Goal: Check status: Check status

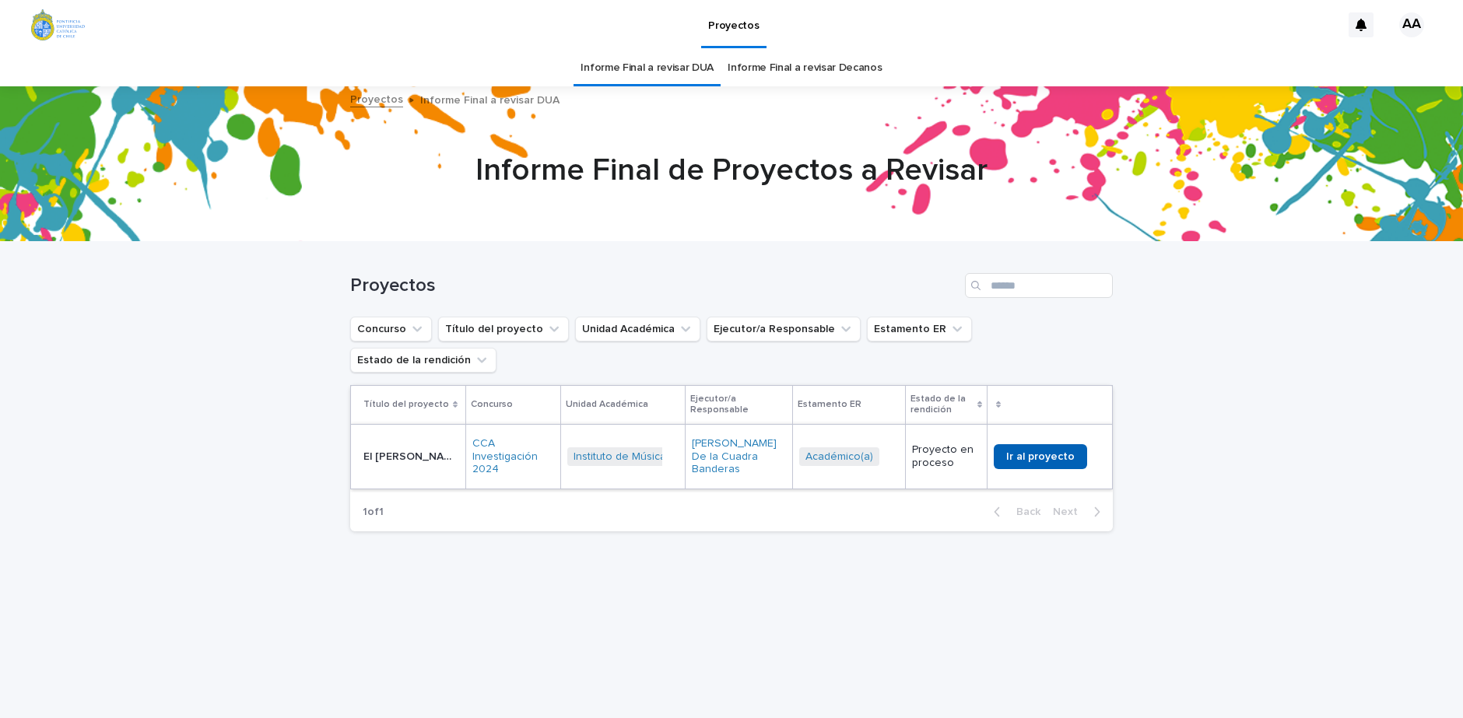
click at [1045, 451] on span "Ir al proyecto" at bounding box center [1040, 456] width 68 height 11
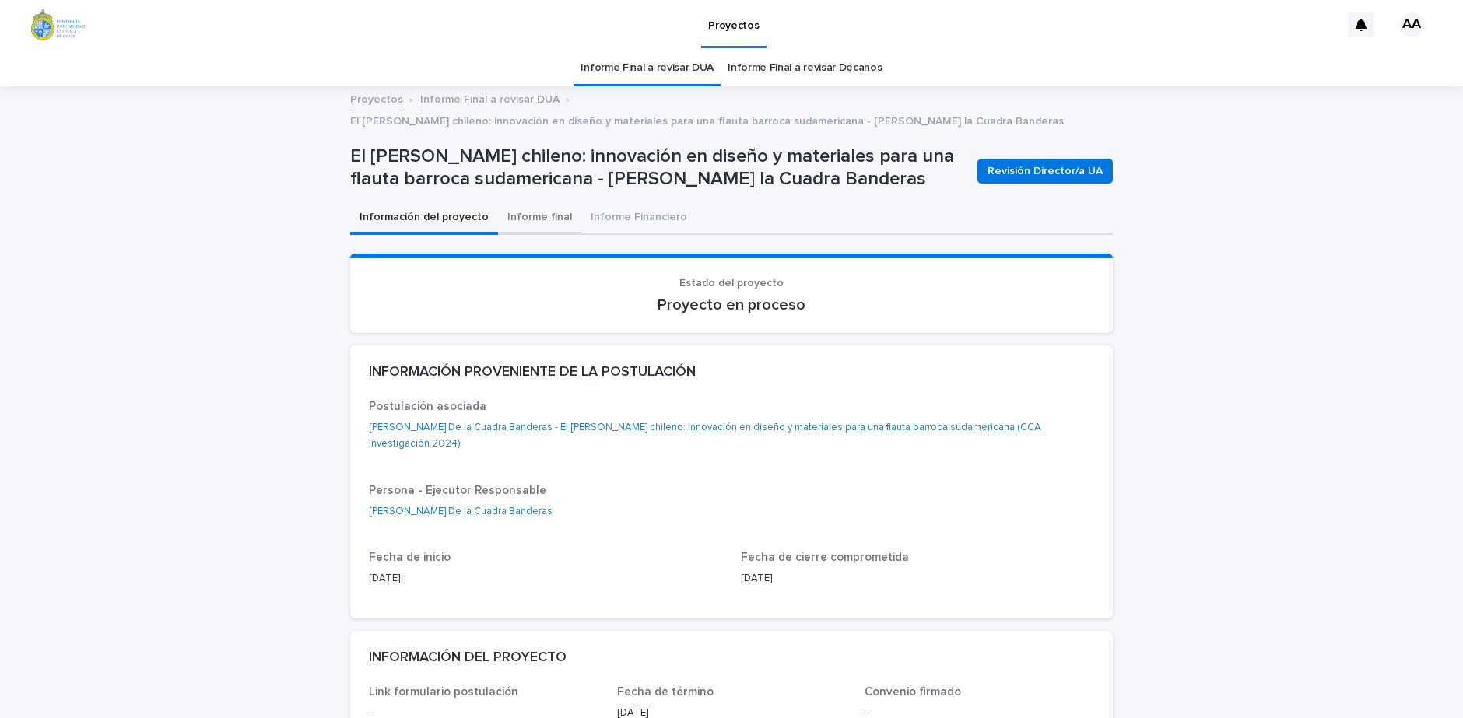
click at [526, 211] on button "Informe final" at bounding box center [539, 218] width 83 height 33
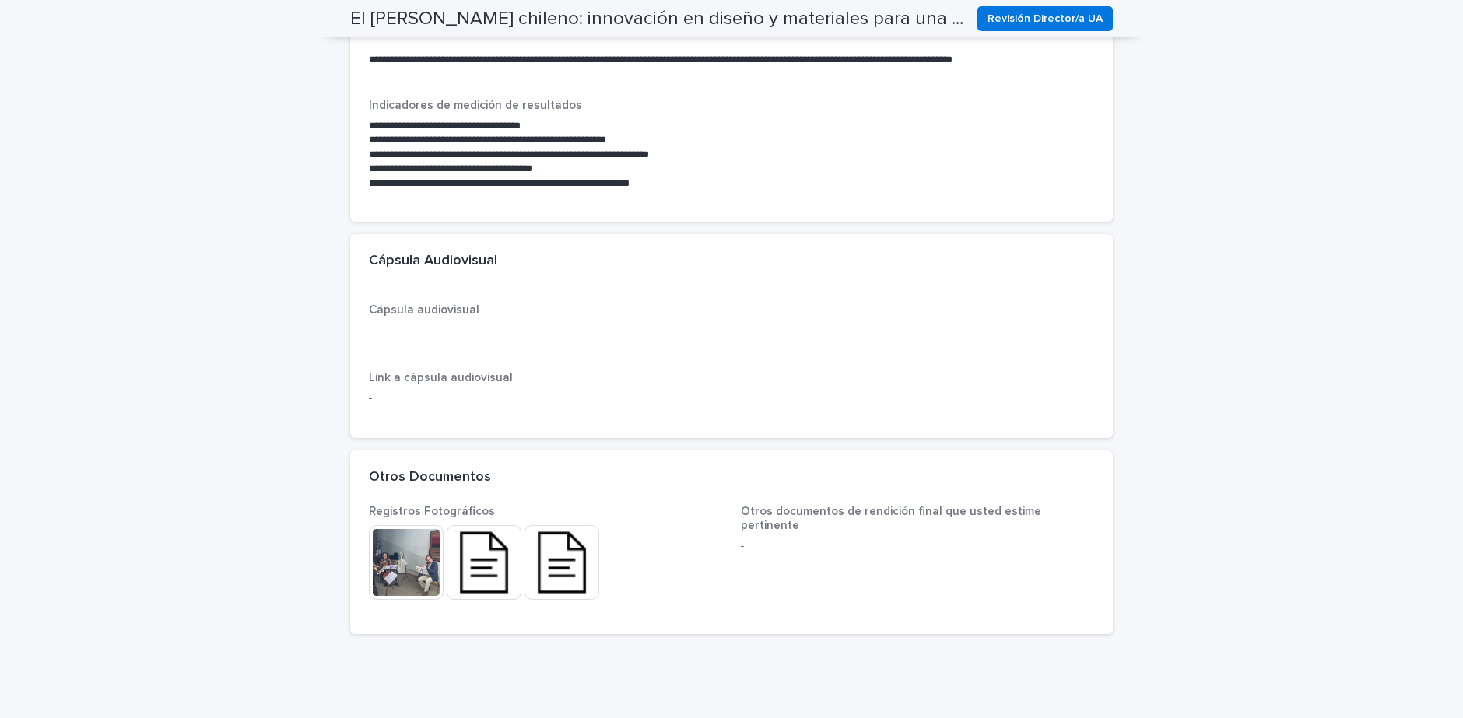
scroll to position [1301, 0]
click at [420, 554] on img at bounding box center [406, 561] width 75 height 75
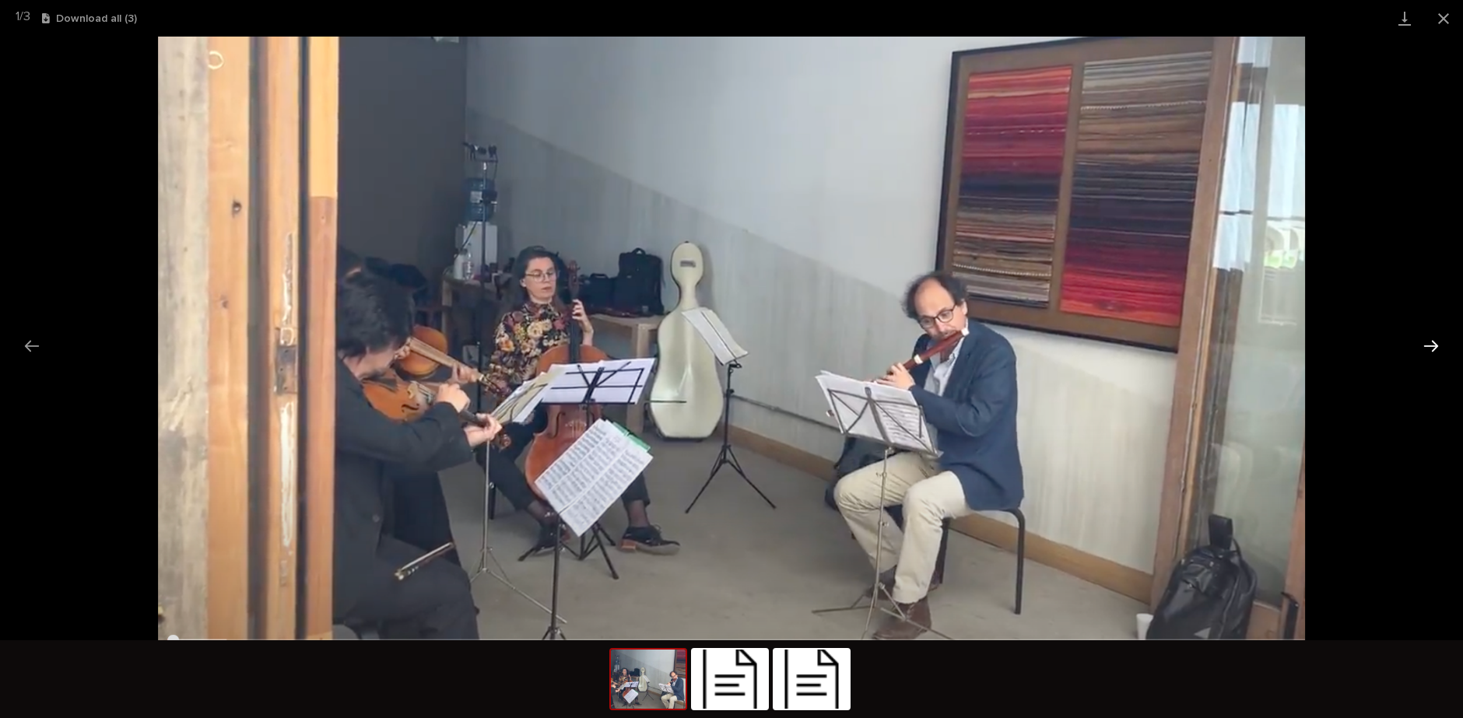
click at [1430, 345] on button "Next slide" at bounding box center [1431, 346] width 33 height 30
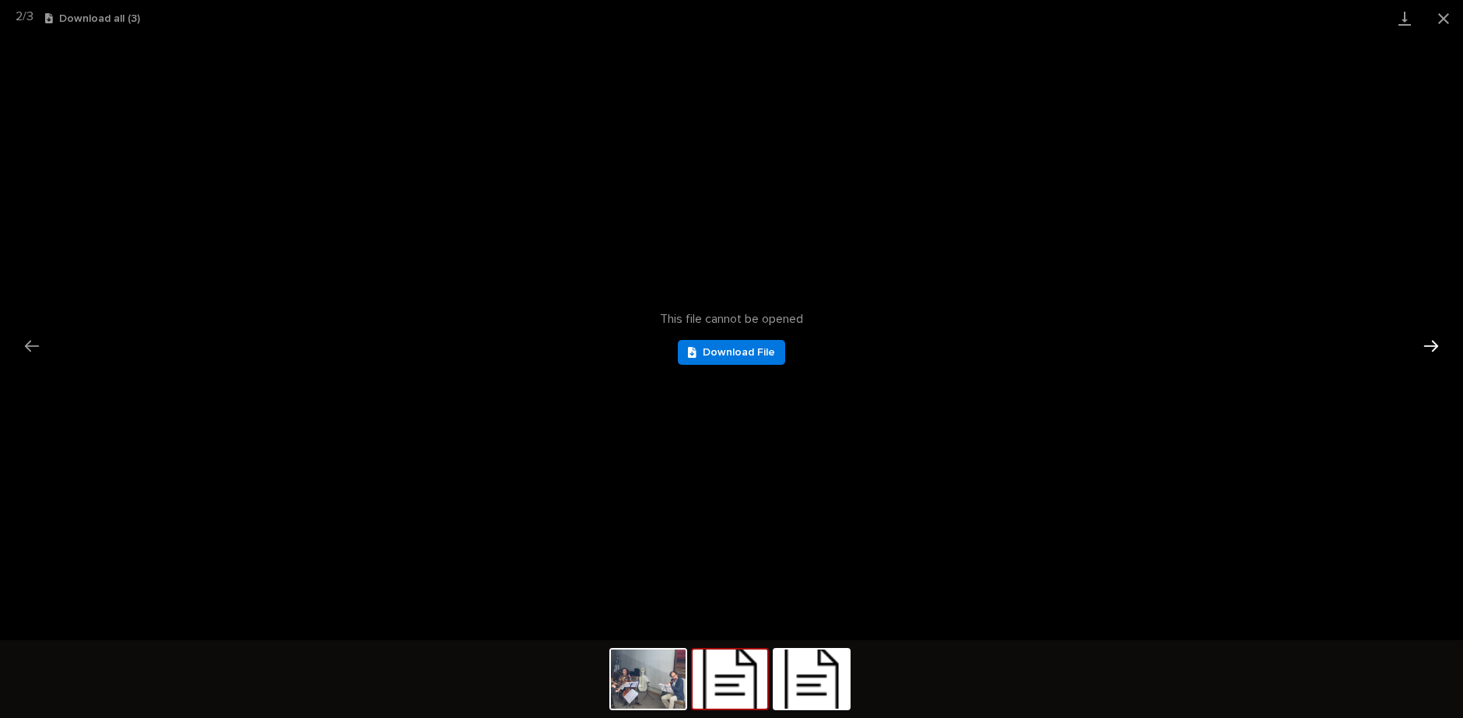
click at [1430, 345] on button "Next slide" at bounding box center [1431, 346] width 33 height 30
click at [1444, 22] on button "Close gallery" at bounding box center [1443, 18] width 39 height 37
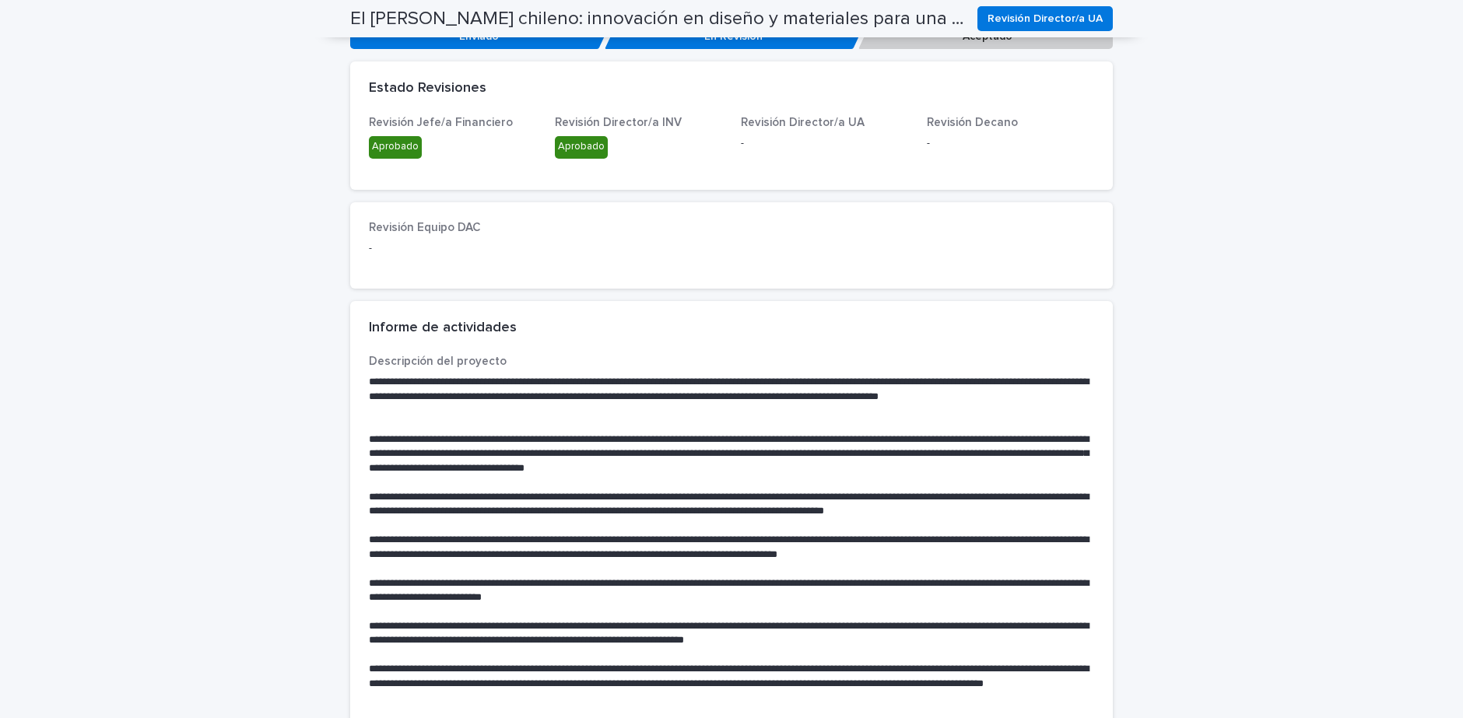
scroll to position [0, 0]
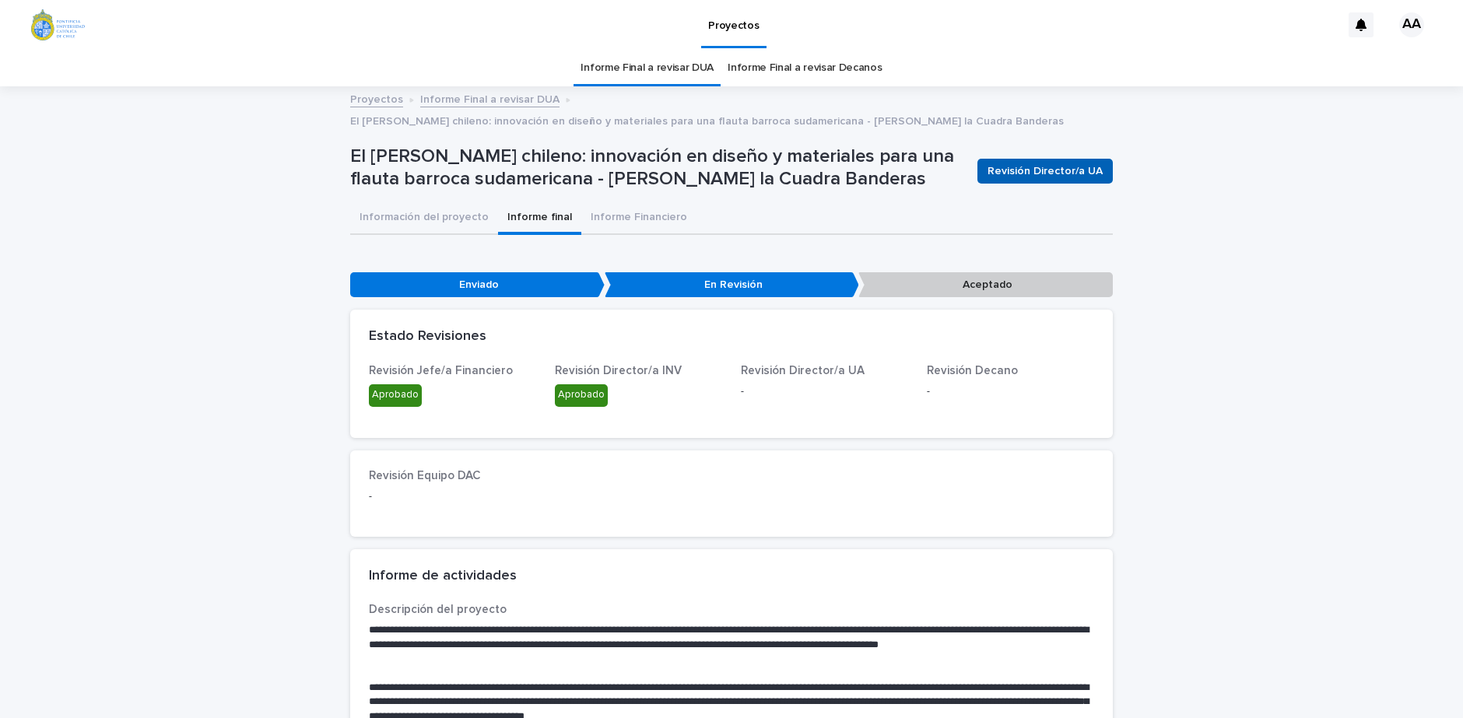
click at [1051, 170] on span "Revisión Director/a UA" at bounding box center [1045, 171] width 115 height 16
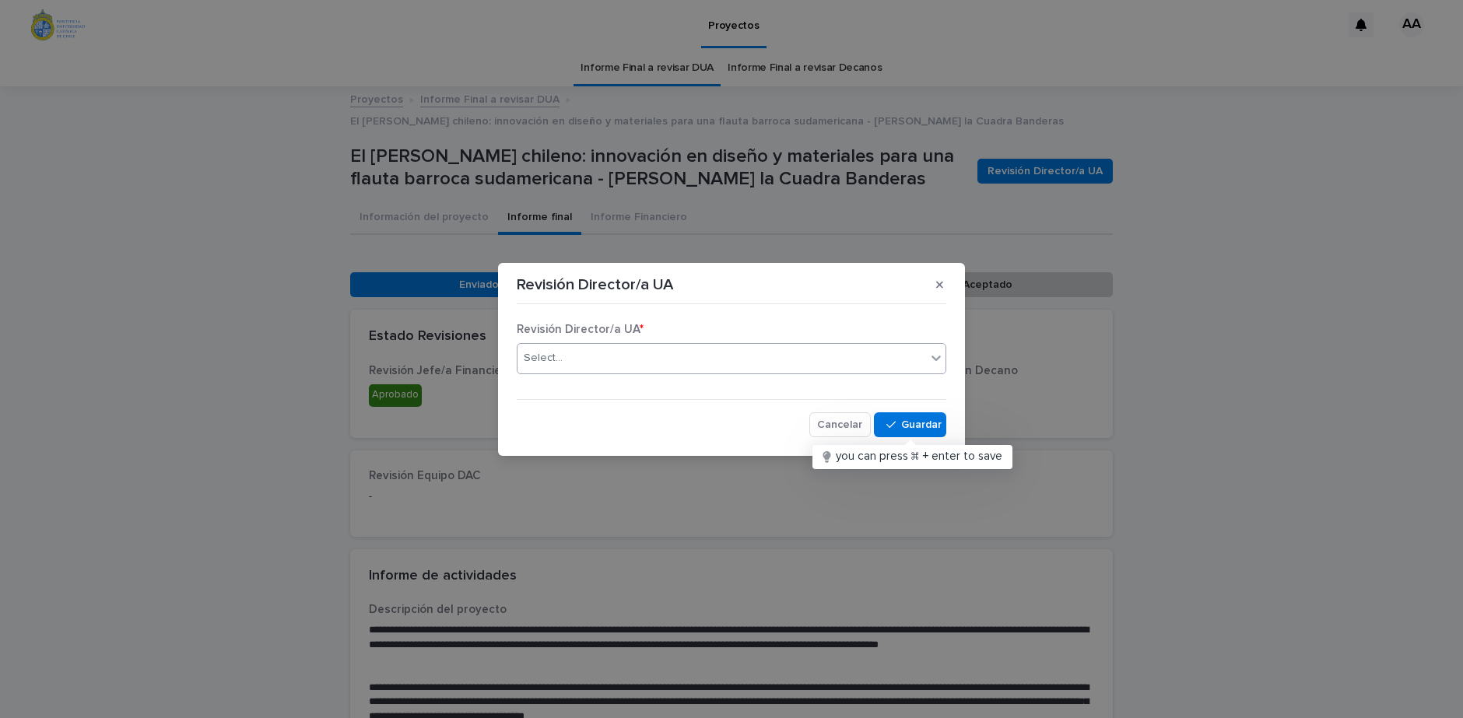
click at [700, 351] on div "Select..." at bounding box center [722, 359] width 409 height 26
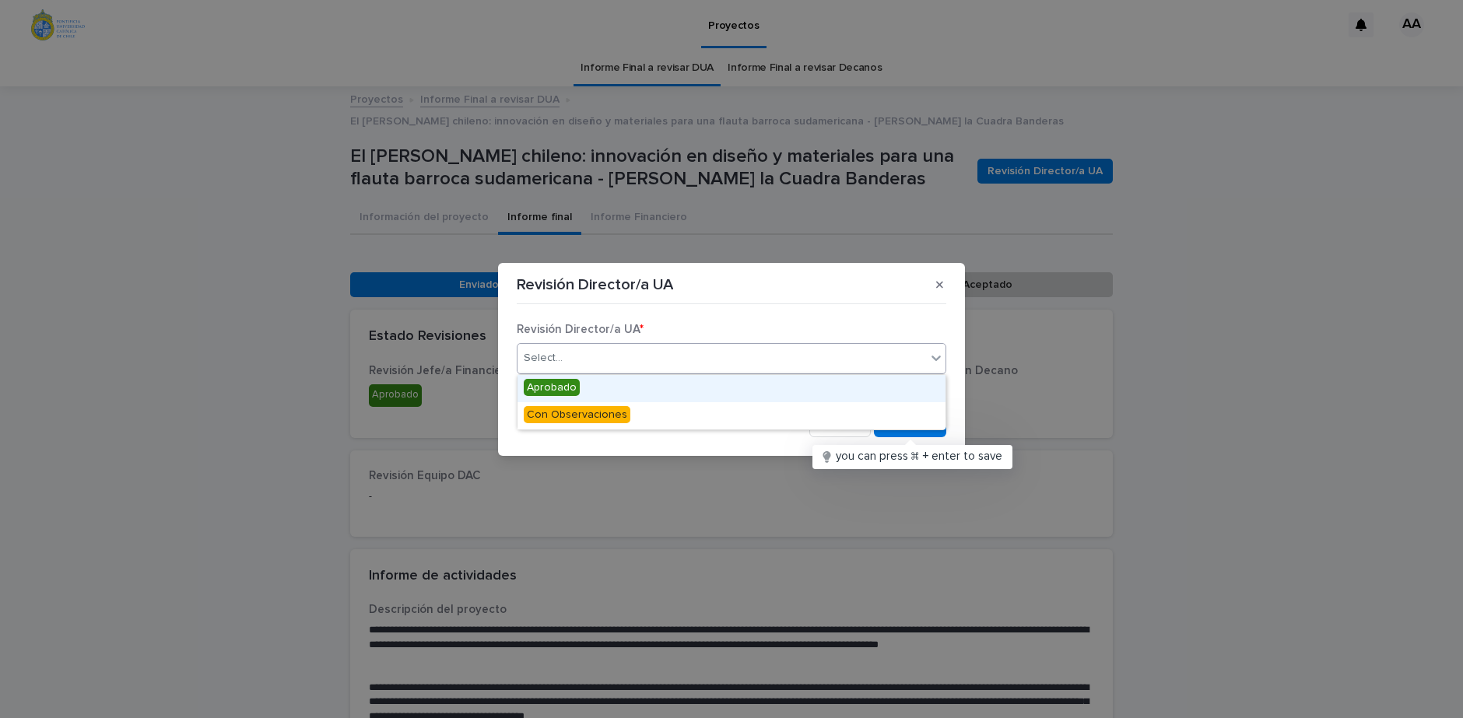
click at [563, 383] on span "Aprobado" at bounding box center [552, 387] width 56 height 17
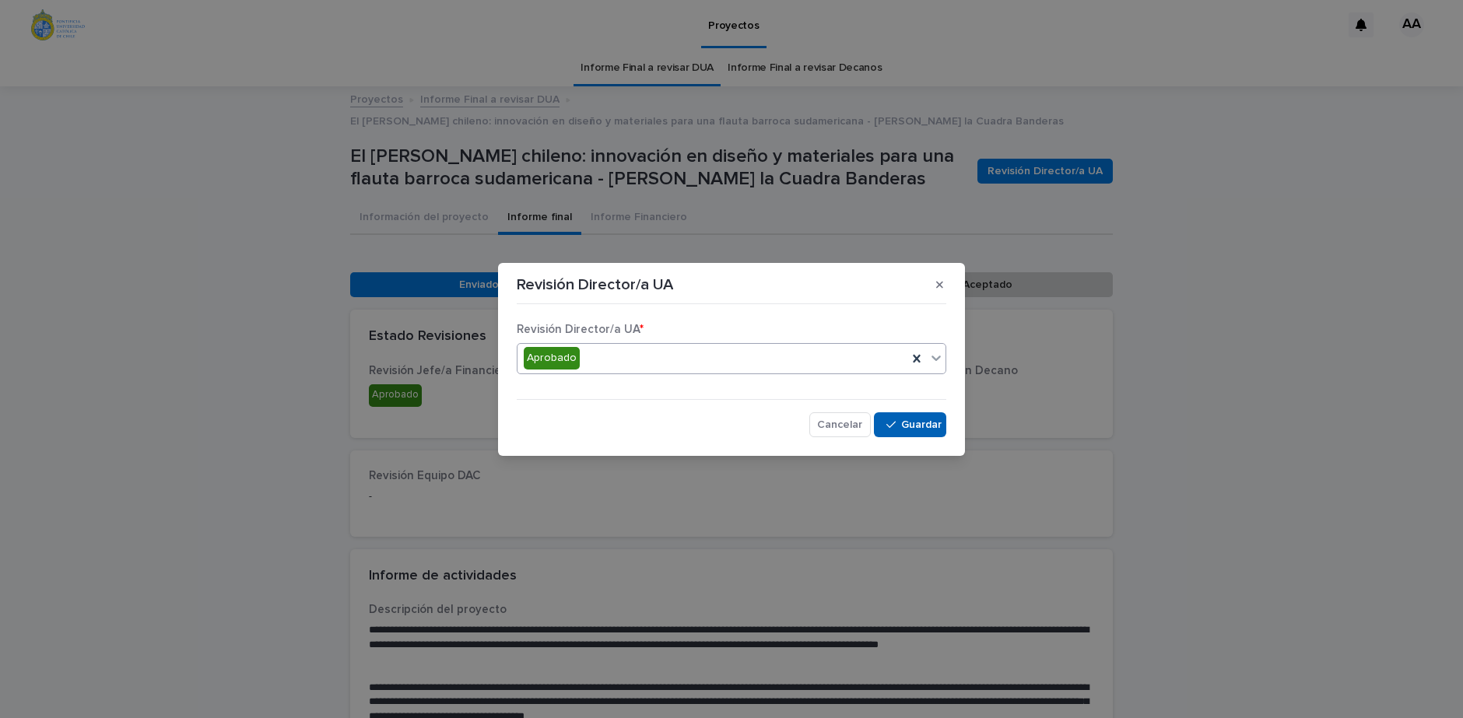
click at [916, 423] on span "Save" at bounding box center [921, 424] width 26 height 11
